Goal: Task Accomplishment & Management: Manage account settings

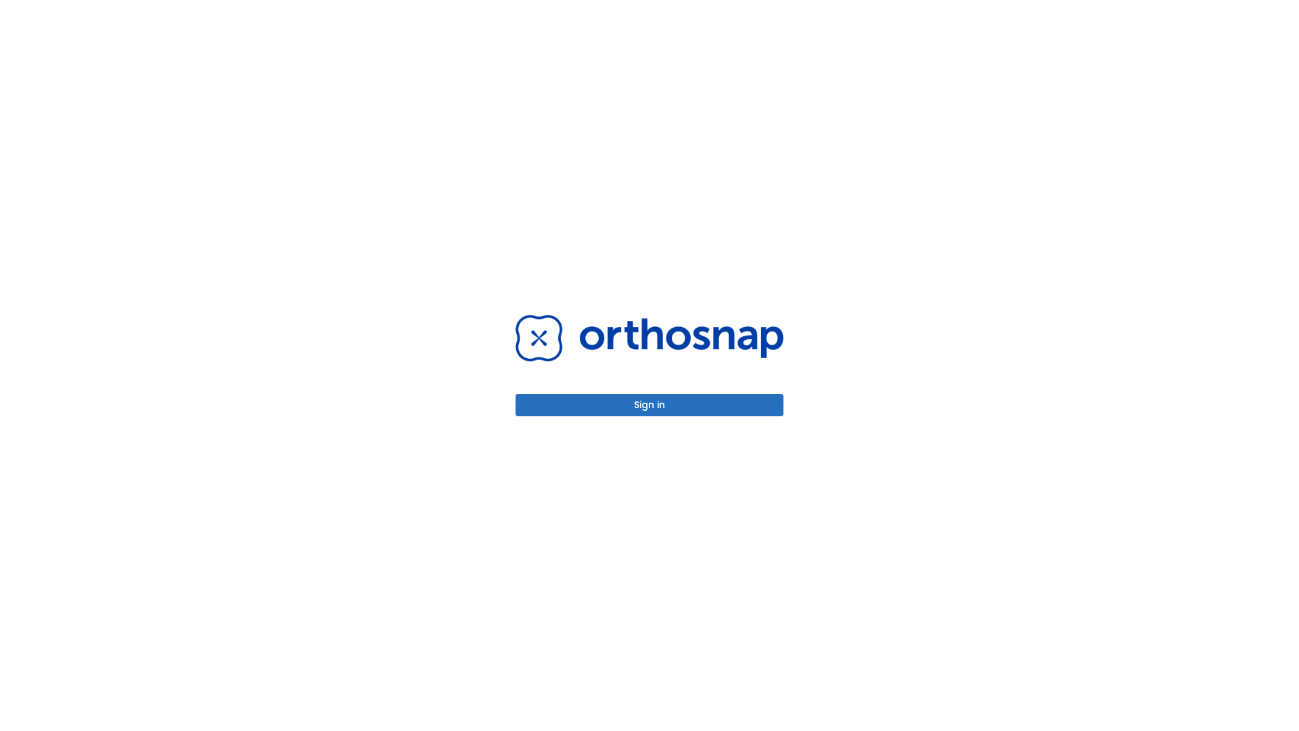
click at [650, 405] on button "Sign in" at bounding box center [650, 405] width 268 height 22
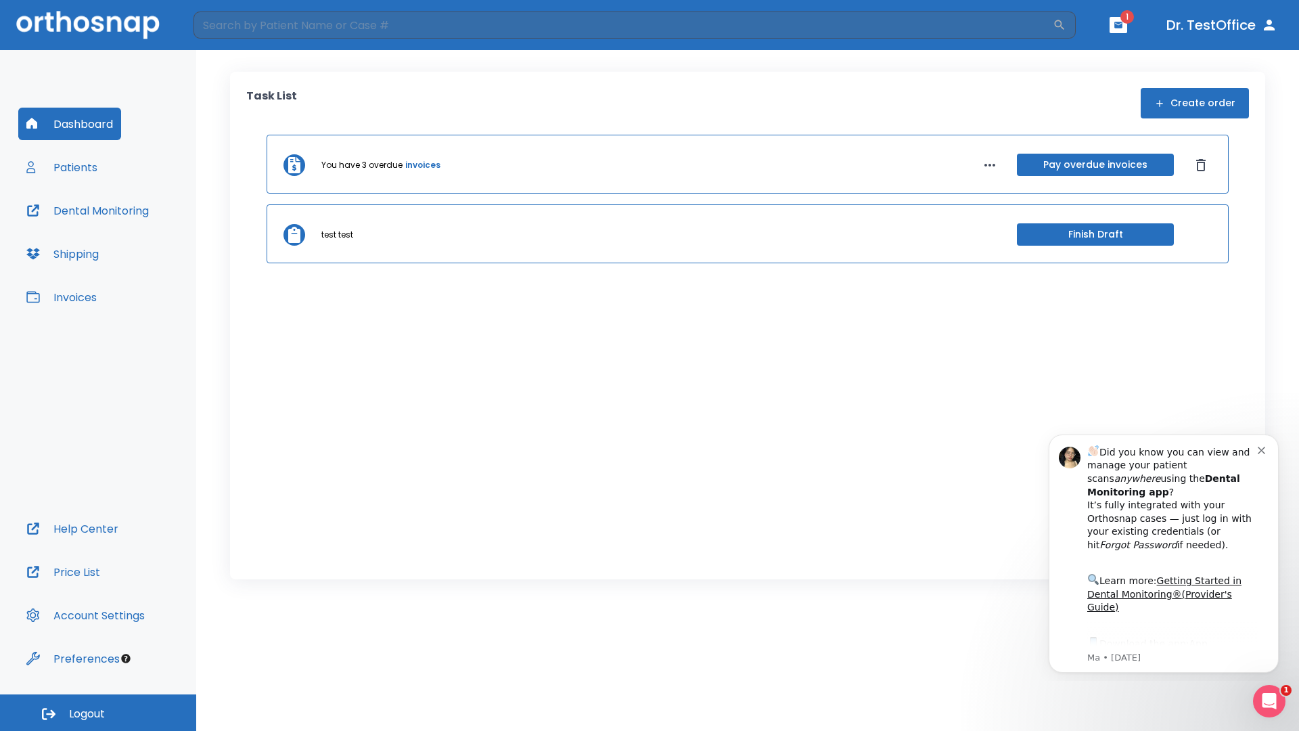
click at [98, 713] on span "Logout" at bounding box center [87, 714] width 36 height 15
